Goal: Information Seeking & Learning: Compare options

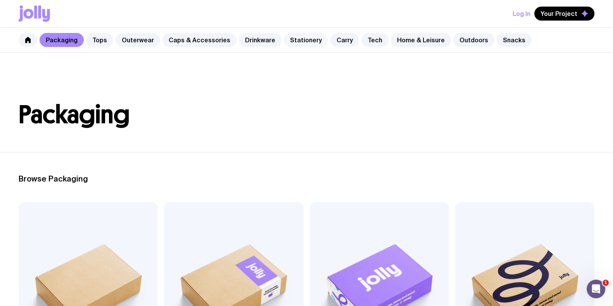
click at [284, 35] on link "Stationery" at bounding box center [306, 40] width 44 height 14
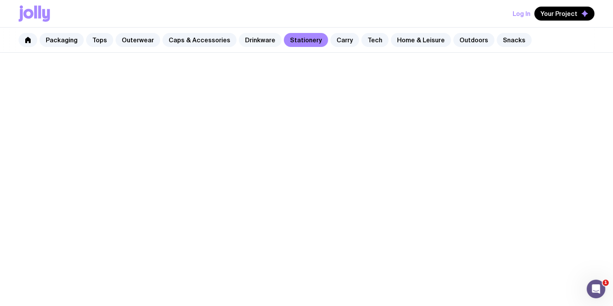
click at [258, 38] on link "Drinkware" at bounding box center [260, 40] width 43 height 14
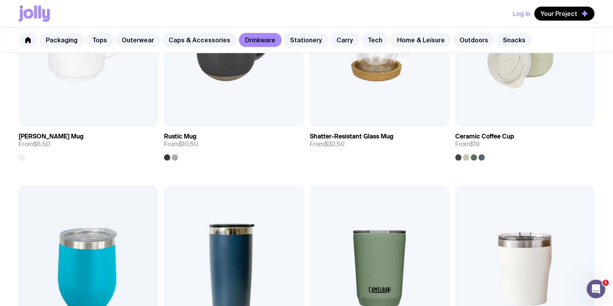
scroll to position [291, 0]
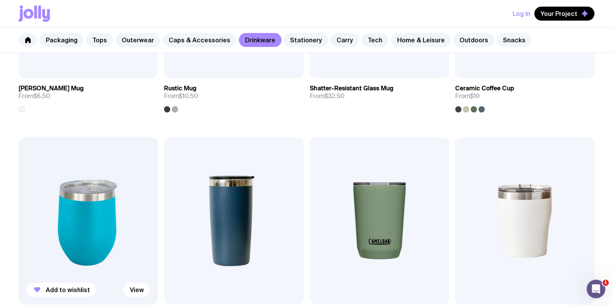
click at [120, 202] on img at bounding box center [88, 220] width 139 height 167
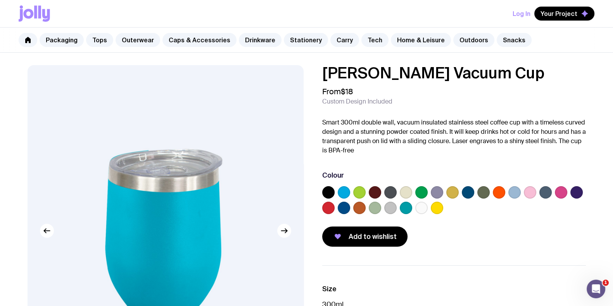
click at [422, 207] on label at bounding box center [421, 207] width 12 height 12
click at [0, 0] on input "radio" at bounding box center [0, 0] width 0 height 0
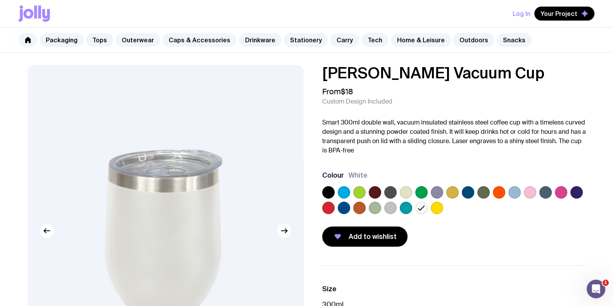
scroll to position [96, 0]
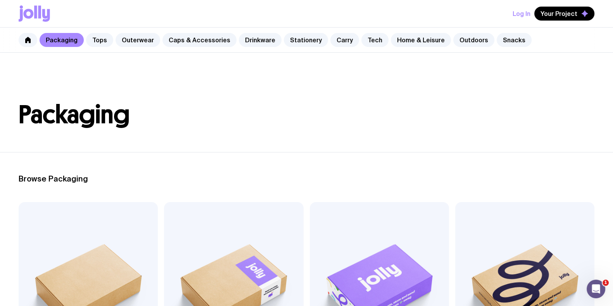
click at [272, 33] on div "Packaging Tops Outerwear Caps & Accessories Drinkware Stationery Carry Tech Hom…" at bounding box center [306, 40] width 613 height 25
click at [258, 40] on link "Drinkware" at bounding box center [260, 40] width 43 height 14
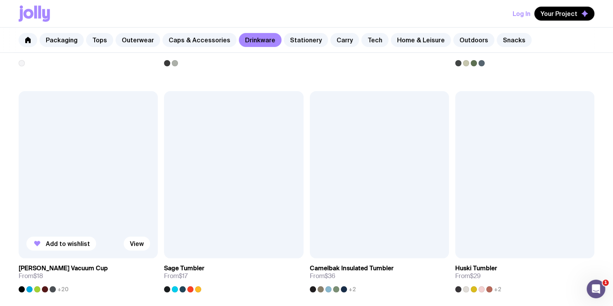
scroll to position [339, 0]
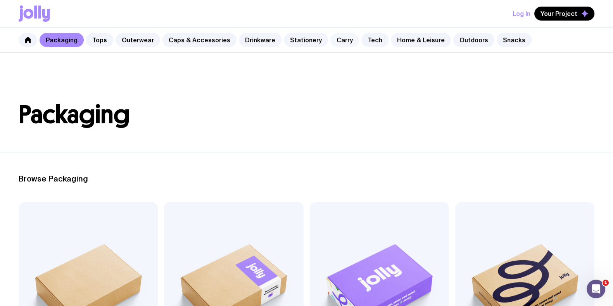
click at [341, 44] on link "Carry" at bounding box center [344, 40] width 29 height 14
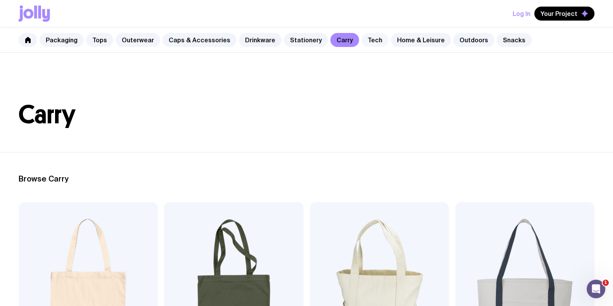
click at [361, 38] on link "Tech" at bounding box center [374, 40] width 27 height 14
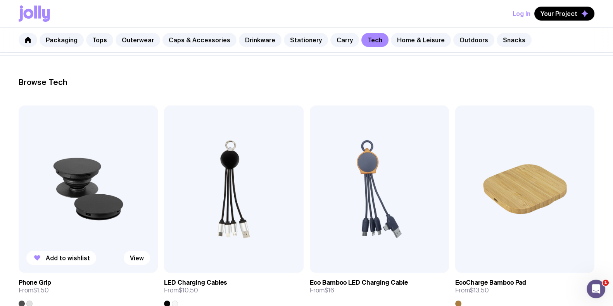
scroll to position [145, 0]
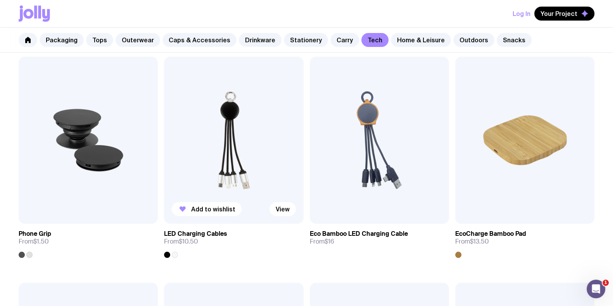
click at [237, 137] on img at bounding box center [233, 140] width 139 height 167
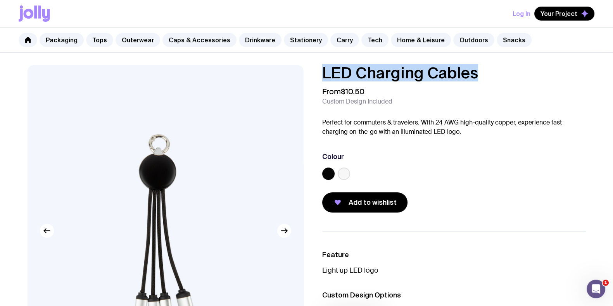
drag, startPoint x: 480, startPoint y: 69, endPoint x: 259, endPoint y: 67, distance: 220.8
click at [259, 67] on div "LED Charging Cables From $10.50 Custom Design Included Perfect for commuters & …" at bounding box center [306, 259] width 595 height 389
copy h1 "LED Charging Cables"
click at [331, 38] on link "Carry" at bounding box center [344, 40] width 29 height 14
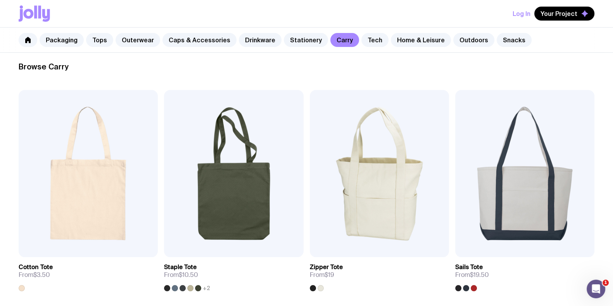
scroll to position [96, 0]
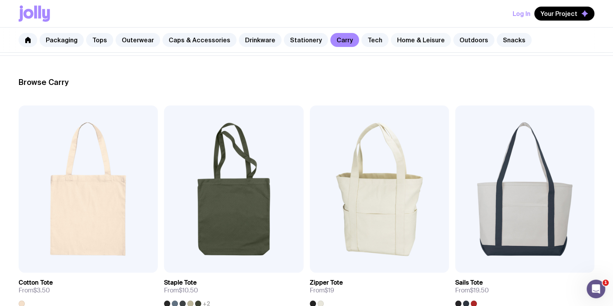
click at [411, 38] on link "Home & Leisure" at bounding box center [421, 40] width 60 height 14
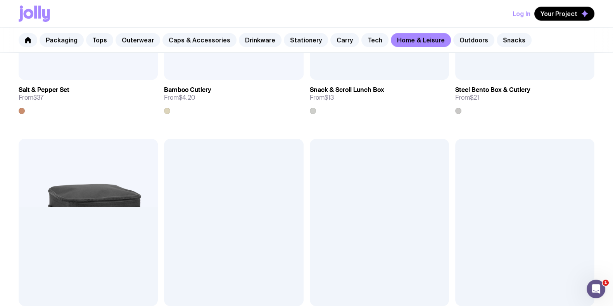
scroll to position [890, 0]
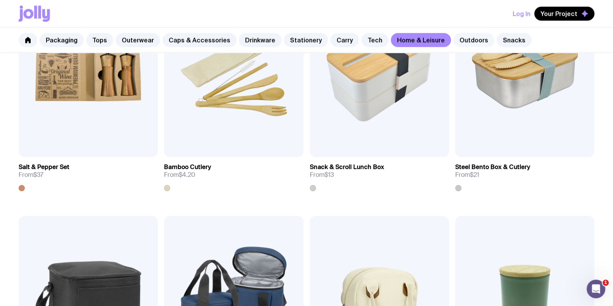
click at [455, 38] on link "Outdoors" at bounding box center [473, 40] width 41 height 14
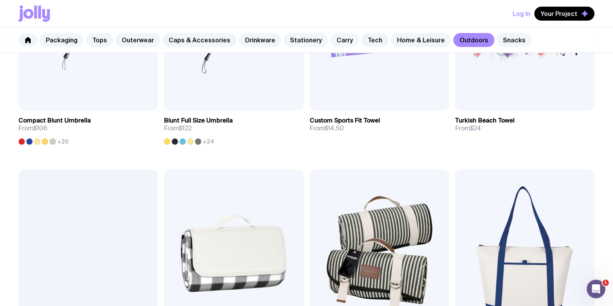
scroll to position [339, 0]
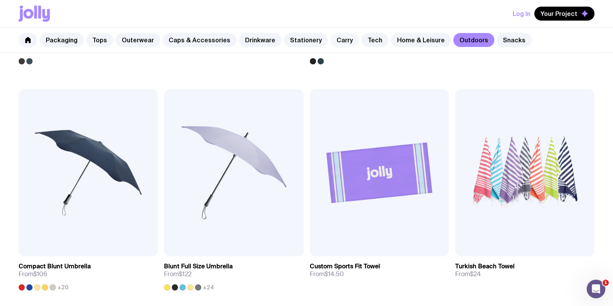
click at [338, 41] on link "Carry" at bounding box center [344, 40] width 29 height 14
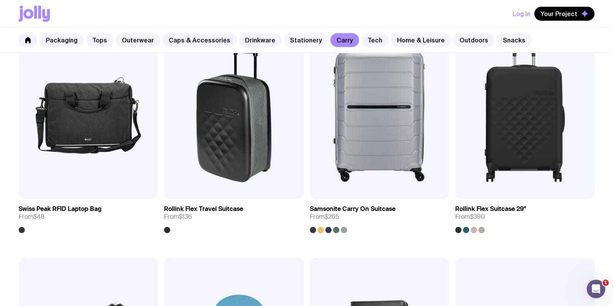
scroll to position [1454, 0]
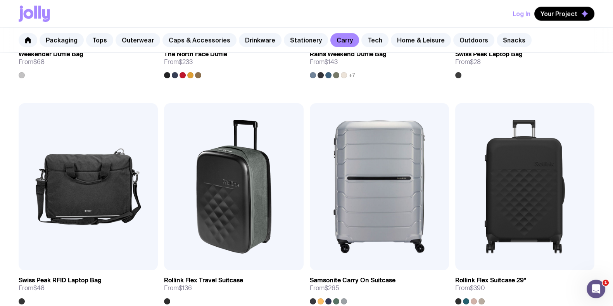
click at [190, 31] on div "Packaging Tops Outerwear Caps & Accessories Drinkware Stationery Carry Tech Hom…" at bounding box center [306, 40] width 613 height 25
click at [203, 41] on link "Caps & Accessories" at bounding box center [199, 40] width 74 height 14
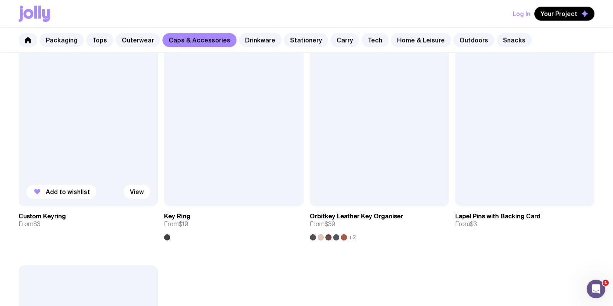
scroll to position [1307, 0]
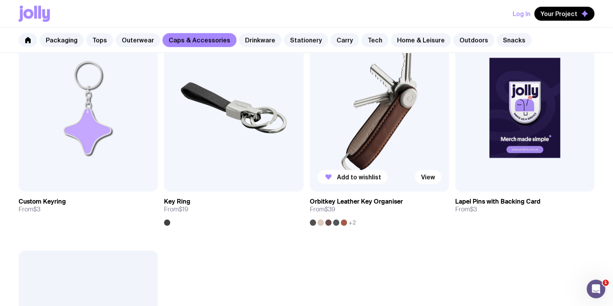
click at [376, 131] on img at bounding box center [379, 107] width 139 height 167
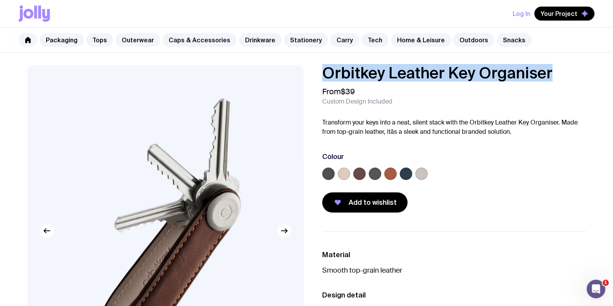
drag, startPoint x: 525, startPoint y: 74, endPoint x: 325, endPoint y: 81, distance: 200.8
click at [325, 81] on h1 "Orbitkey Leather Key Organiser" at bounding box center [453, 72] width 263 height 15
copy h1 "Orbitkey Leather Key Organiser"
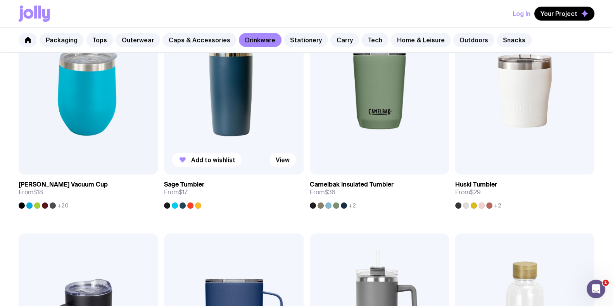
scroll to position [436, 0]
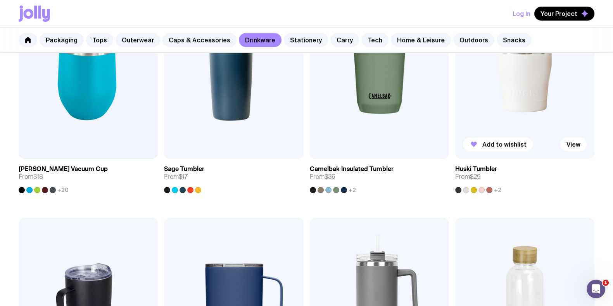
click at [509, 94] on img at bounding box center [524, 75] width 139 height 167
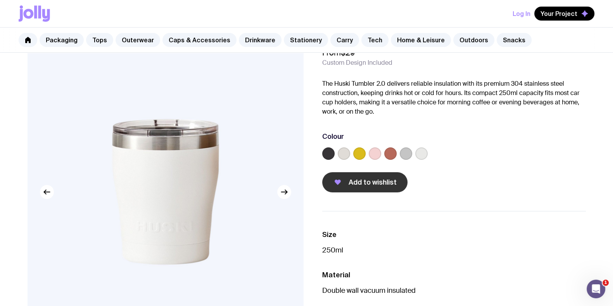
scroll to position [96, 0]
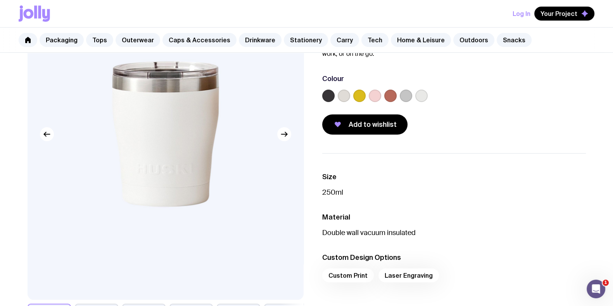
click at [372, 92] on label at bounding box center [374, 95] width 12 height 12
click at [0, 0] on input "radio" at bounding box center [0, 0] width 0 height 0
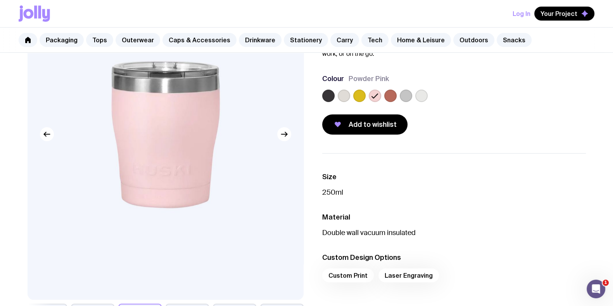
click at [483, 114] on div "Add to wishlist" at bounding box center [453, 124] width 263 height 20
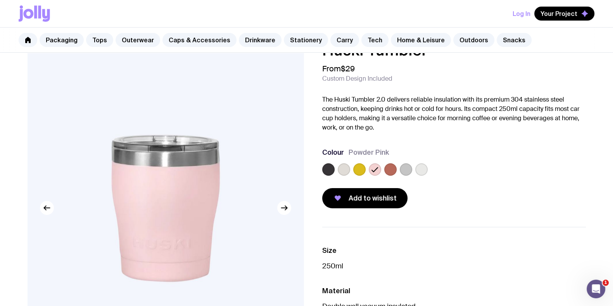
scroll to position [0, 0]
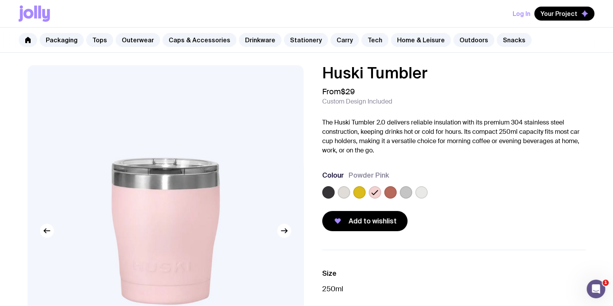
click at [418, 189] on label at bounding box center [421, 192] width 12 height 12
click at [0, 0] on input "radio" at bounding box center [0, 0] width 0 height 0
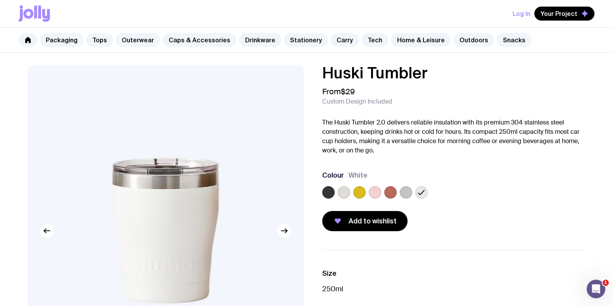
click at [459, 177] on div "Colour White" at bounding box center [453, 174] width 263 height 9
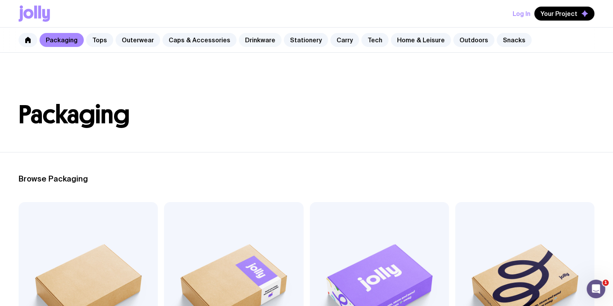
click at [250, 40] on link "Drinkware" at bounding box center [260, 40] width 43 height 14
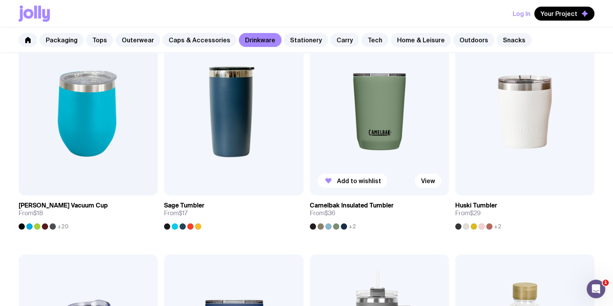
scroll to position [339, 0]
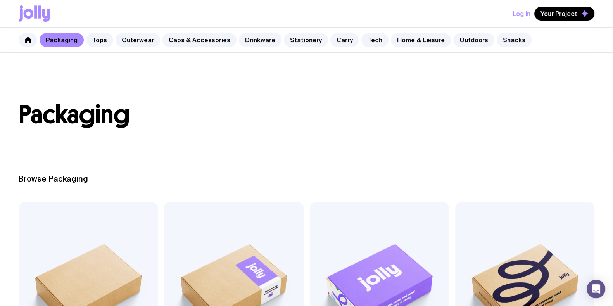
click at [334, 84] on header "Packaging" at bounding box center [306, 102] width 613 height 99
